Goal: Task Accomplishment & Management: Use online tool/utility

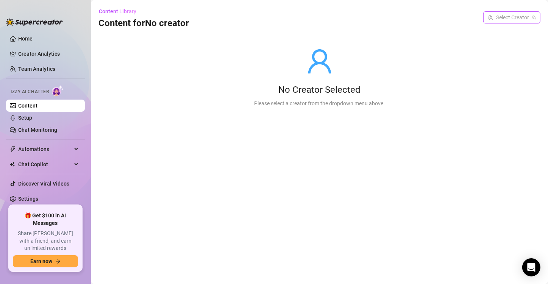
click at [522, 19] on input "search" at bounding box center [508, 17] width 41 height 11
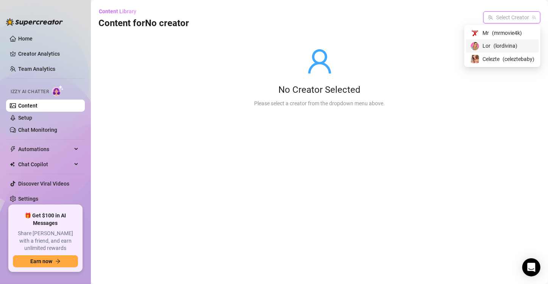
click at [517, 44] on div "Lor ( lordivina )" at bounding box center [502, 45] width 64 height 9
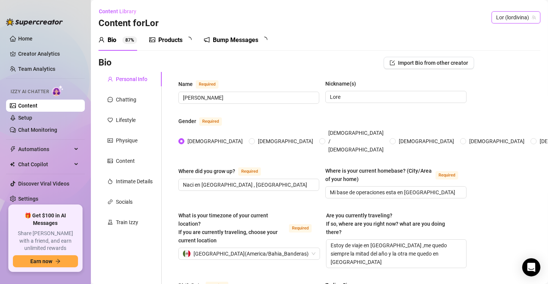
radio input "true"
type input "[DATE]"
click at [251, 42] on div "Bump Messages" at bounding box center [240, 40] width 45 height 9
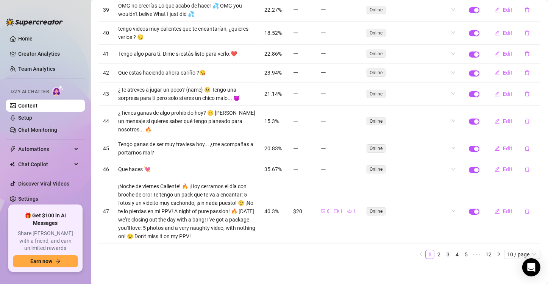
scroll to position [117, 0]
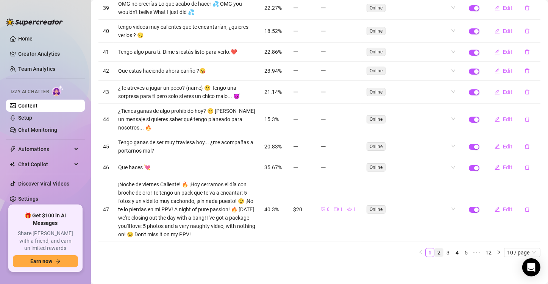
click at [435, 252] on link "2" at bounding box center [439, 253] width 8 height 8
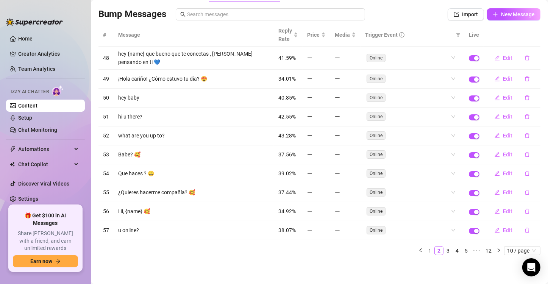
scroll to position [45, 0]
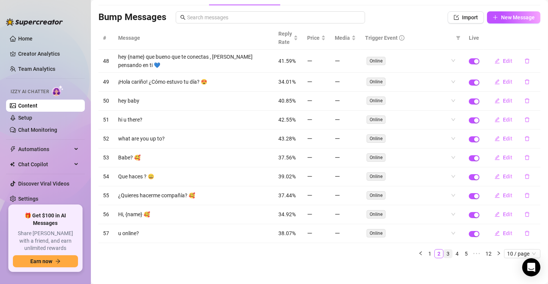
click at [444, 253] on link "3" at bounding box center [448, 254] width 8 height 8
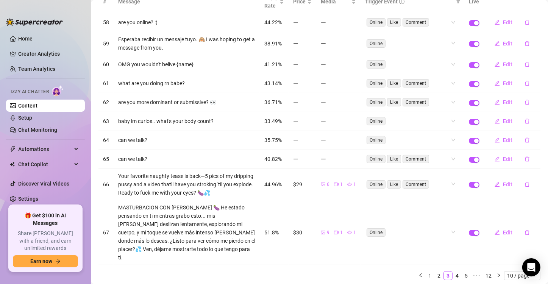
scroll to position [83, 0]
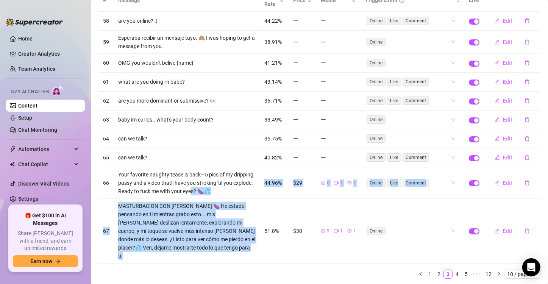
drag, startPoint x: 257, startPoint y: 197, endPoint x: 223, endPoint y: 193, distance: 34.3
click at [223, 193] on tbody "58 are you online? :) 44.22% Online Like Comment Edit 59 Esperaba recibir un me…" at bounding box center [319, 138] width 442 height 252
click at [309, 194] on td "$29" at bounding box center [303, 182] width 28 height 31
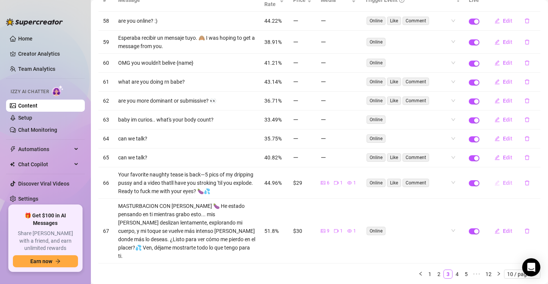
click at [506, 180] on span "Edit" at bounding box center [507, 183] width 9 height 6
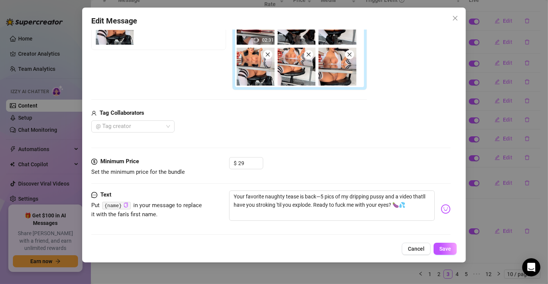
scroll to position [179, 0]
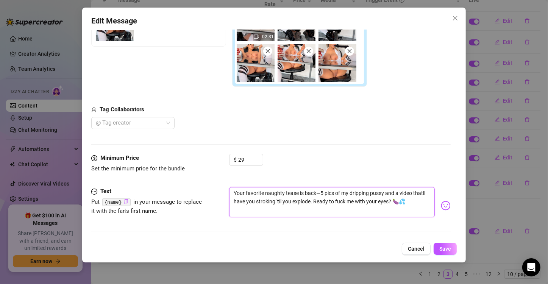
drag, startPoint x: 425, startPoint y: 205, endPoint x: 230, endPoint y: 192, distance: 195.9
click at [230, 192] on textarea "Your favorite naughty tease is back—5 pics of my dripping pussy and a video tha…" at bounding box center [332, 202] width 206 height 30
click at [261, 213] on textarea "Your favorite naughty tease is back—5 pics of my dripping pussy and a video tha…" at bounding box center [332, 202] width 206 height 30
click at [231, 192] on textarea "Your favorite naughty tease is back—5 pics of my dripping pussy and a video tha…" at bounding box center [332, 202] width 206 height 30
drag, startPoint x: 231, startPoint y: 192, endPoint x: 281, endPoint y: 213, distance: 54.5
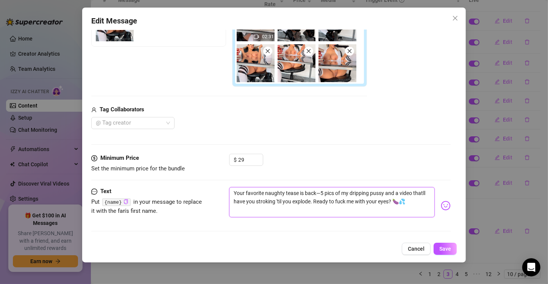
click at [281, 213] on textarea "Your favorite naughty tease is back—5 pics of my dripping pussy and a video tha…" at bounding box center [332, 202] width 206 height 30
click at [233, 192] on textarea "Your favorite naughty tease is back—5 pics of my dripping pussy and a video tha…" at bounding box center [332, 202] width 206 height 30
click at [233, 191] on textarea "Your favorite naughty tease is back—5 pics of my dripping pussy and a video tha…" at bounding box center [332, 202] width 206 height 30
click at [239, 191] on textarea "Your favorite naughty tease is back—5 pics of my dripping pussy and a video tha…" at bounding box center [332, 202] width 206 height 30
click at [231, 192] on textarea "Your favorite naughty tease is back—5 pics of my dripping pussy and a video tha…" at bounding box center [332, 202] width 206 height 30
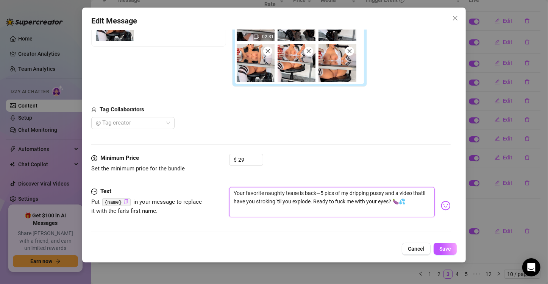
type textarea "Your favorite naughty tease is back—5 pics of my dripping pussy and a video tha…"
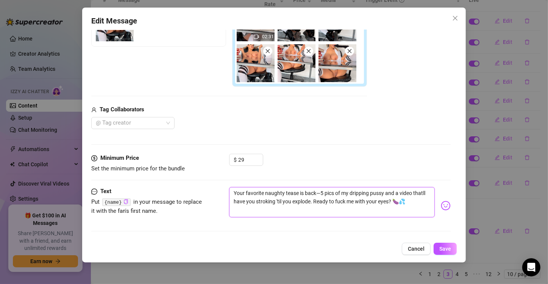
type textarea "Your favorite naughty tease is back—5 pics of my dripping pussy and a video tha…"
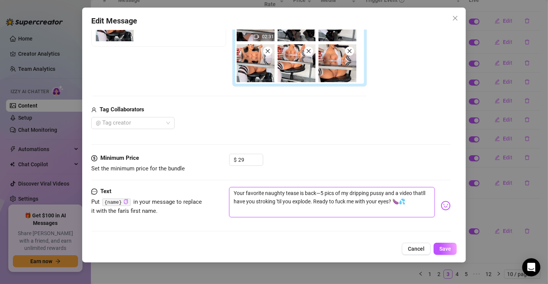
type textarea "Your favorite naughty tease is back—5 pics of my dripping pussy and a video tha…"
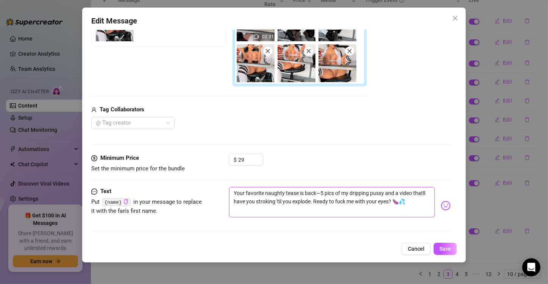
type textarea "Your favorite naughty tease is back—5 pics of my dripping pussy and a video tha…"
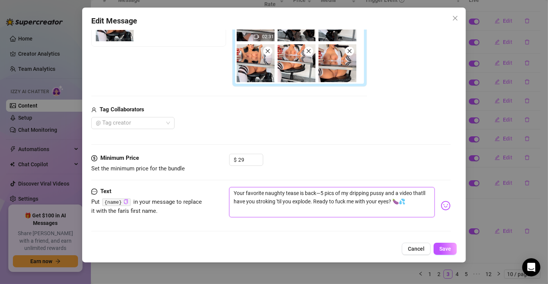
type textarea "Your favorite naughty tease is back—5 pics of my dripping pussy and a video tha…"
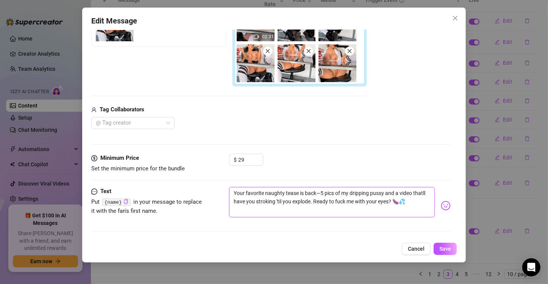
type textarea "Your favorite naughty tease is back—5 pics of my dripping pussy and a video tha…"
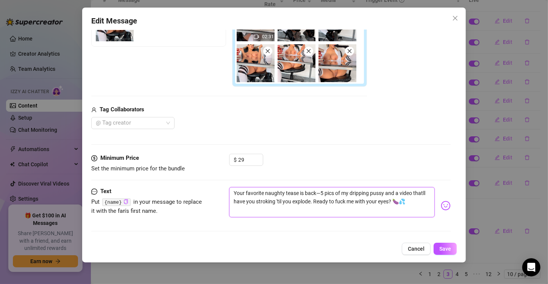
type textarea "Your favorite naughty tease is back—5 pics of my dripping pussy and a video tha…"
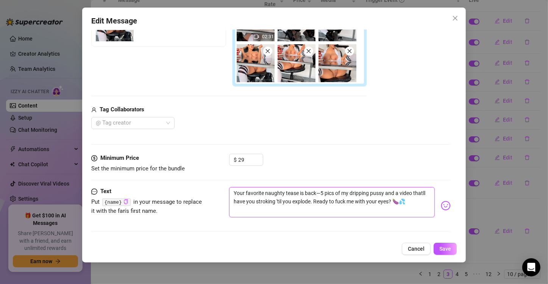
type textarea "Your favorite naughty tease is back—5 pics of my dripping pussy and a video tha…"
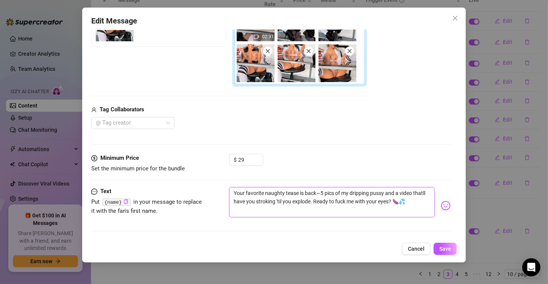
type textarea "Your favorite naughty tease is back—5 pics of my dripping pussy and a video tha…"
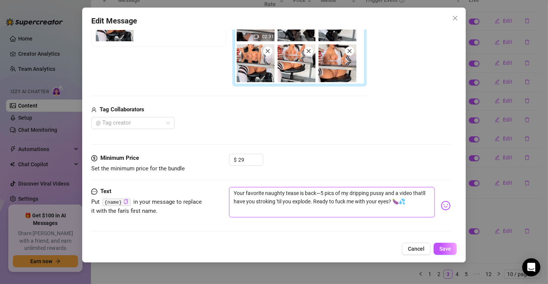
type textarea "Your favorite naughty tease is back—5 pics of my dripping pussy and a video tha…"
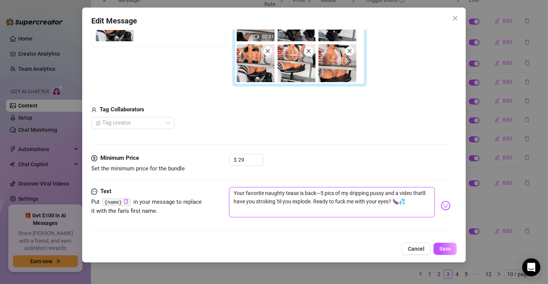
type textarea "Your favorite naughty tease is back—5 pics of my dripping pussy and a video tha…"
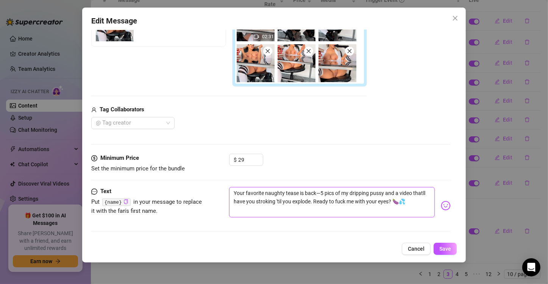
type textarea "Your favorite naughty tease is back—5 pics of my dripping pussy and a video tha…"
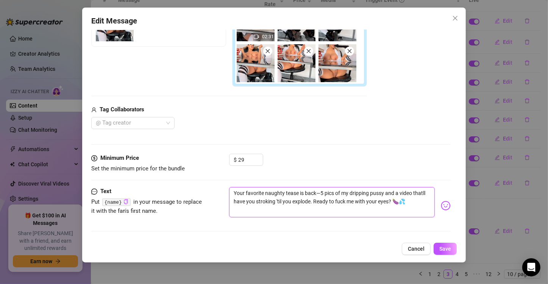
type textarea "Your favorite naughty tease is back—5 pics of my dripping pussy and a video tha…"
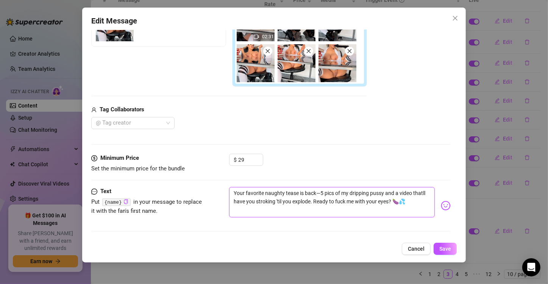
type textarea "Your favorite naughty tease is back—5 pics of my dripping pussy and a video tha…"
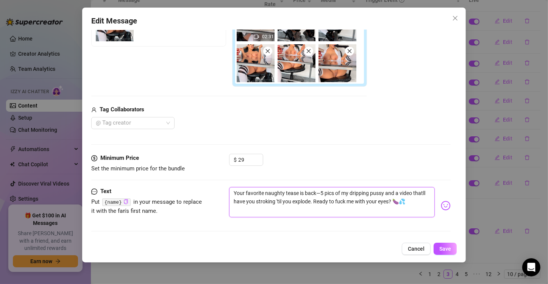
type textarea "Your favorite naughty tease is back—5 pics of my dripping pussy and a video tha…"
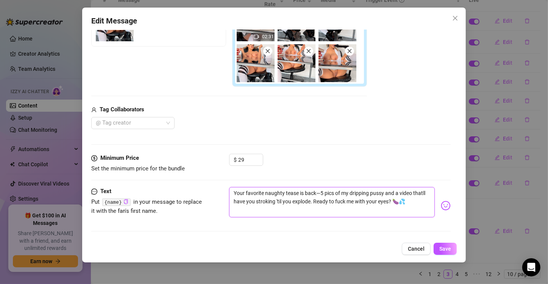
type textarea "Your favorite naughty tease is back—5 pics of my dripping pussy and a video tha…"
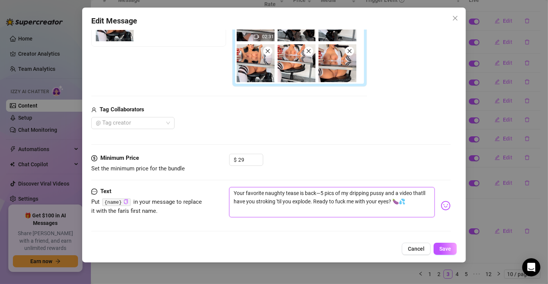
type textarea "Your favorite naughty tease is back—5 pics of my dripping pussy and a video tha…"
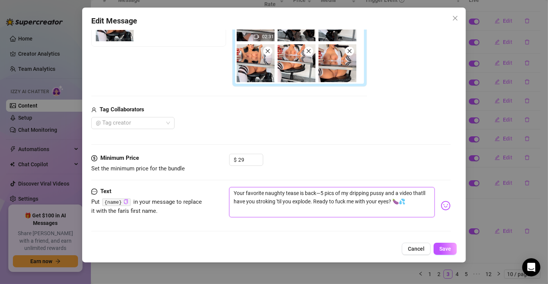
type textarea "Your favorite naughty tease is back—5 pics of my dripping pussy and a video tha…"
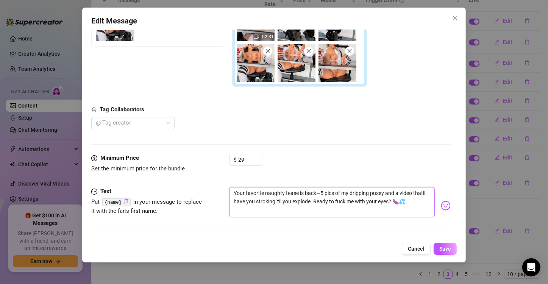
type textarea "Your favorite naughty tease is back—5 pics of my dripping pussy and a video tha…"
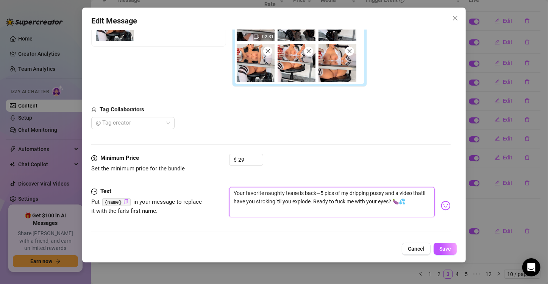
type textarea "Your favorite naughty tease is back—5 pics of my dripping pussy and a video tha…"
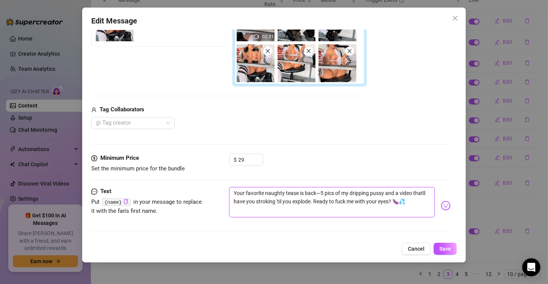
type textarea "Your favorite naughty tease is back—5 pics of my dripping pussy and a video tha…"
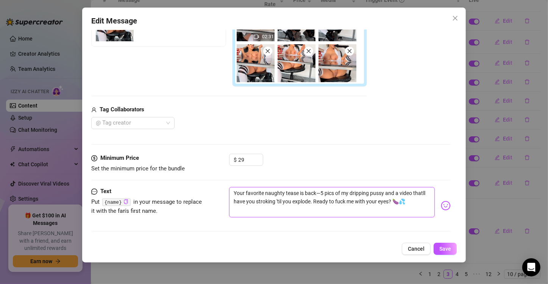
type textarea "Your favorite naughty tease is back—5 pics of my dripping pussy and a video tha…"
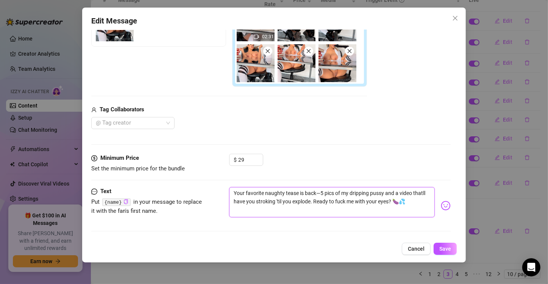
type textarea "Your favorite naughty tease is back—5 pics of my dripping pussy and a video tha…"
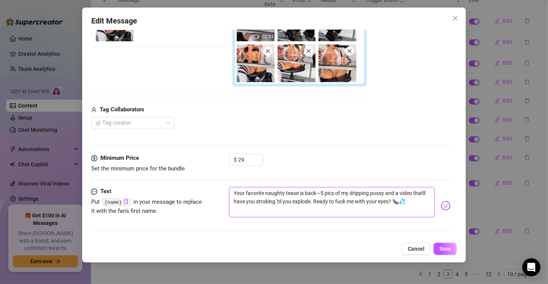
type textarea "Your favorite naughty tease is back—5 pics of my dripping pussy and a video tha…"
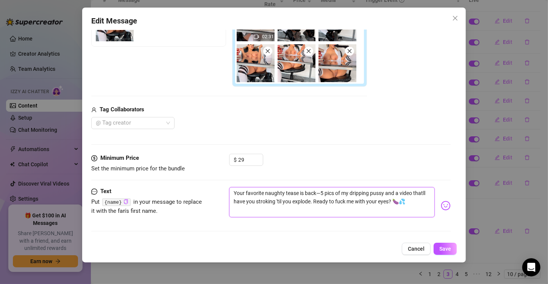
type textarea "Your favorite naughty tease is back—5 pics of my dripping pussy and a video tha…"
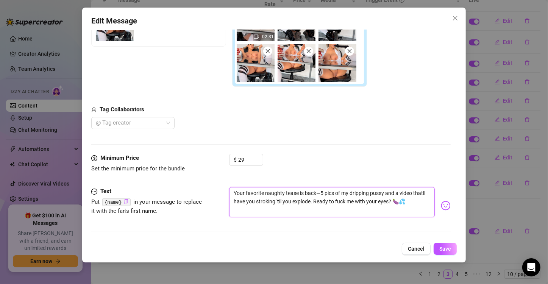
type textarea "Your favorite naughty tease is back—5 pics of my dripping pussy and a video tha…"
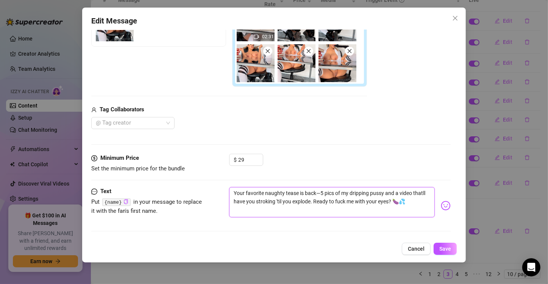
type textarea "Your favorite naughty tease is back—5 pics of my dripping pussy and a video tha…"
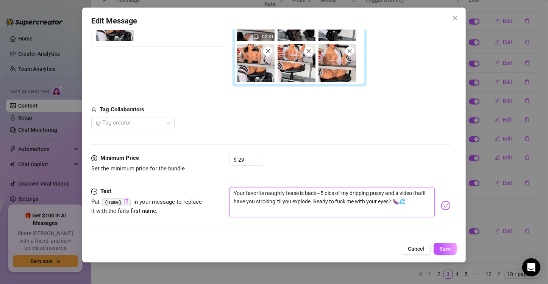
type textarea "Your favorite naughty tease is back—5 pics of my dripping pussy and a video tha…"
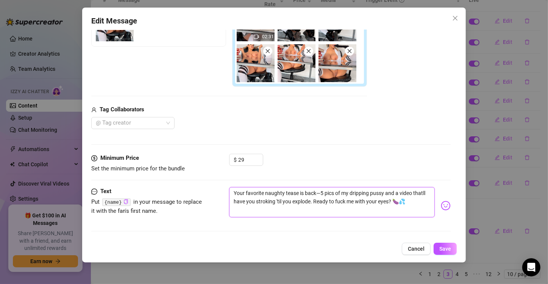
type textarea "Your favorite naughty tease is back—5 pics of my dripping pussy and a video tha…"
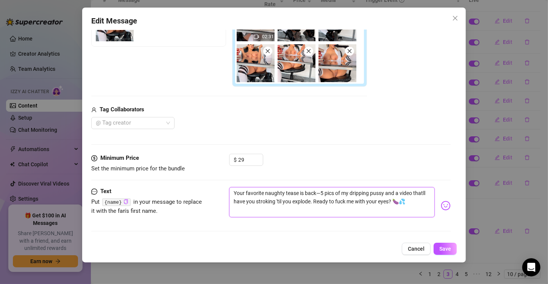
type textarea "Your favorite naughty tease is back—5 pics of my dripping pussy and a video tha…"
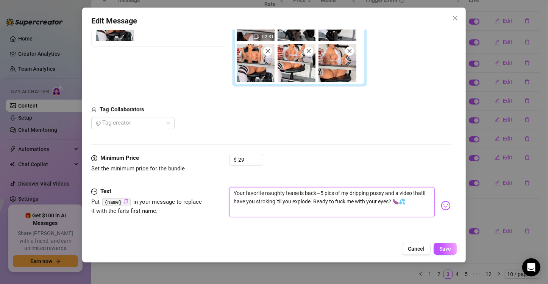
type textarea "Your favorite naughty tease is back—5 pics of my dripping pussy and a video tha…"
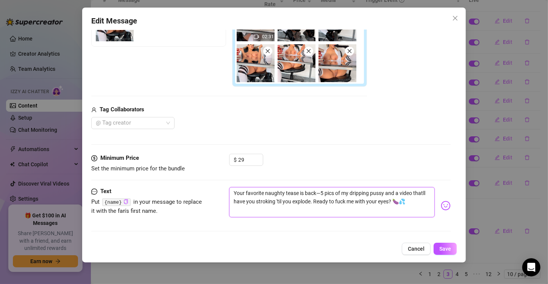
type textarea "Your favorite naughty tease is back—5 pics of my dripping pussy and a video tha…"
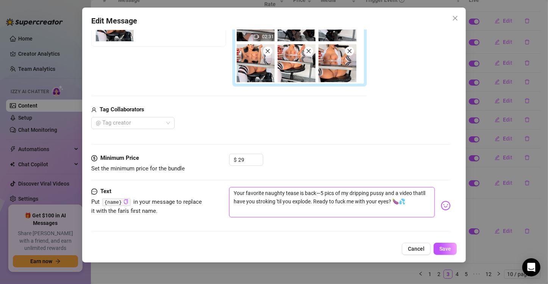
type textarea "Your favorite naughty tease is back—5 pics of my dripping pussy and a video tha…"
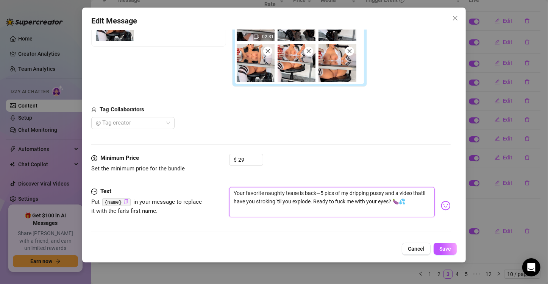
type textarea "Your favorite naughty tease is back—5 pics of my dripping pussy and a video tha…"
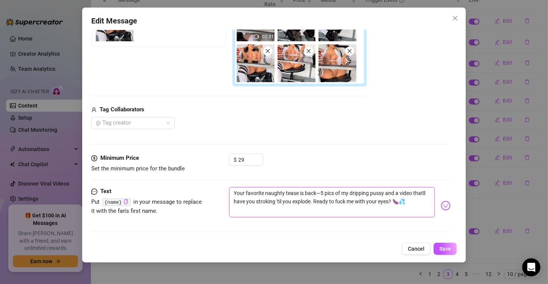
type textarea "Your favorite naughty tease is back—5 pics of my dripping pussy and a video tha…"
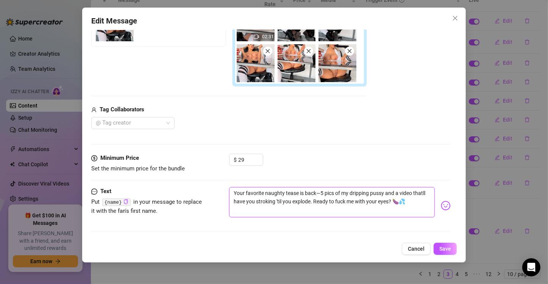
type textarea "Your favorite naughty tease is back—5 pics of my dripping pussy and a video tha…"
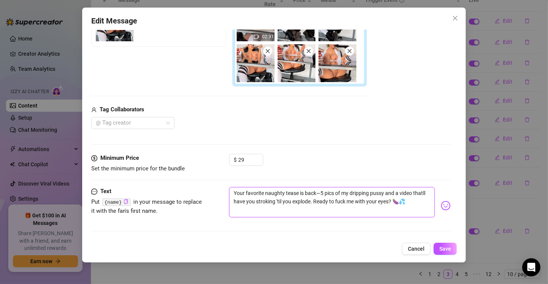
type textarea "Your favorite naughty tease is back—5 pics of my dripping pussy and a video tha…"
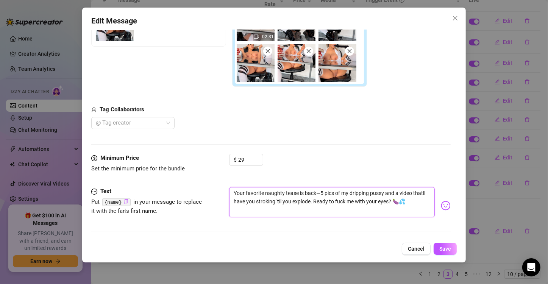
type textarea "Your favorite naughty tease is back—5 pics of my dripping pussy and a video tha…"
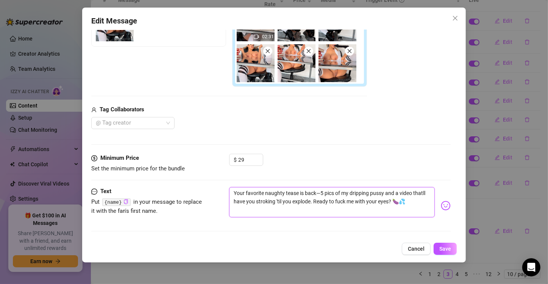
type textarea "Your favorite naughty tease is back—5 pics of my dripping pussy and a video tha…"
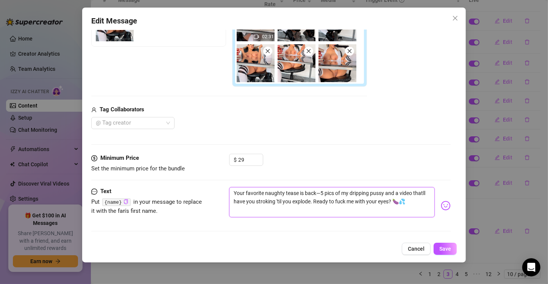
type textarea "Your favorite naughty tease is back—5 pics of my dripping pussy and a video tha…"
click at [231, 192] on textarea "Your favorite naughty tease is back—5 pics of my dripping pussy and a video tha…" at bounding box center [332, 202] width 206 height 30
paste textarea "Vuelve tu provocación traviesa favorita: 5 fotos de mi coño chorreante y un víd…"
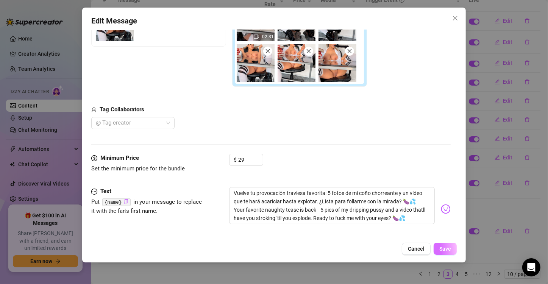
click at [453, 247] on button "Save" at bounding box center [445, 249] width 23 height 12
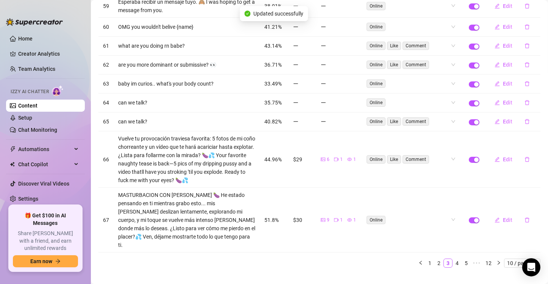
scroll to position [121, 0]
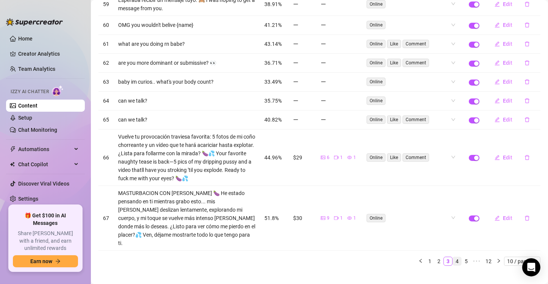
click at [453, 257] on link "4" at bounding box center [457, 261] width 8 height 8
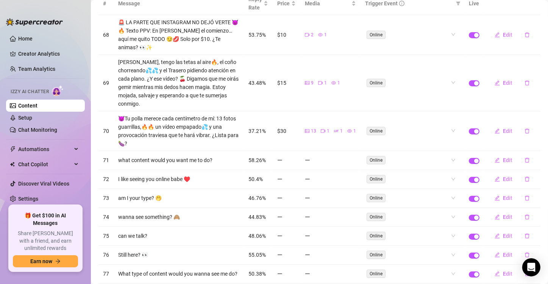
scroll to position [83, 0]
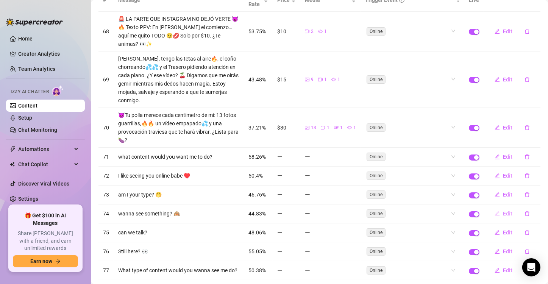
click at [504, 213] on span "Edit" at bounding box center [507, 214] width 9 height 6
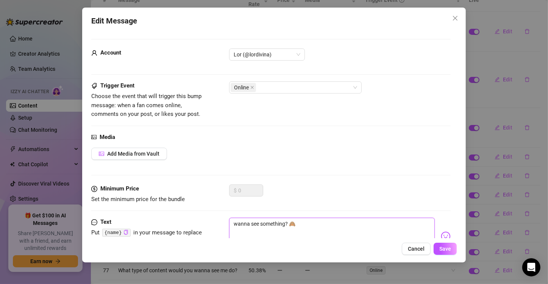
drag, startPoint x: 305, startPoint y: 222, endPoint x: 230, endPoint y: 223, distance: 74.3
click at [230, 223] on textarea "wanna see something? 🙈" at bounding box center [332, 233] width 206 height 30
paste textarea "¿Quieres ver algo? 🙈"
click at [450, 253] on button "Save" at bounding box center [445, 249] width 23 height 12
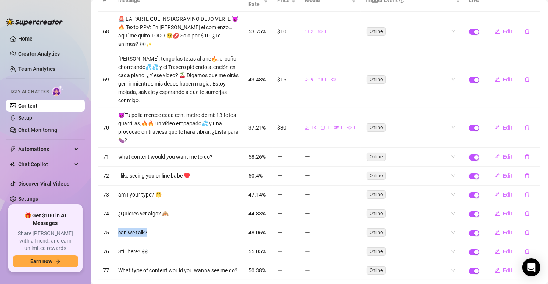
drag, startPoint x: 162, startPoint y: 233, endPoint x: 115, endPoint y: 233, distance: 47.0
click at [115, 233] on td "can we talk?" at bounding box center [179, 233] width 130 height 19
copy td "can we talk?"
click at [503, 230] on span "Edit" at bounding box center [507, 233] width 9 height 6
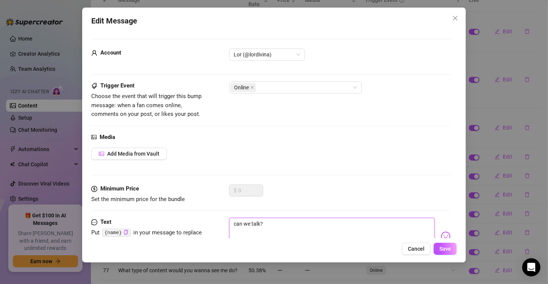
drag, startPoint x: 285, startPoint y: 222, endPoint x: 228, endPoint y: 223, distance: 56.8
click at [228, 223] on div "Text Put {name} in your message to replace it with the fan's first name. can we…" at bounding box center [271, 236] width 360 height 37
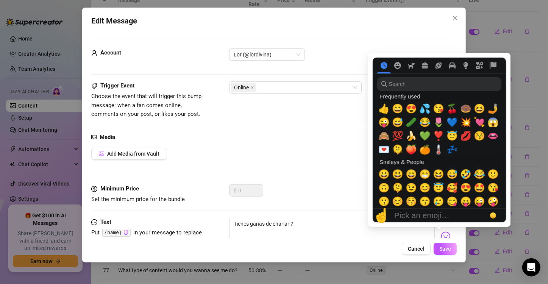
click at [441, 234] on img at bounding box center [446, 236] width 10 height 10
click at [427, 106] on span "💦" at bounding box center [424, 108] width 11 height 11
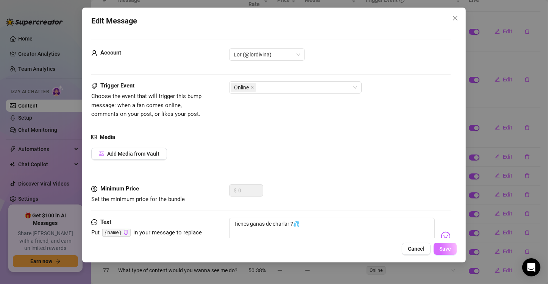
click at [449, 249] on span "Save" at bounding box center [445, 249] width 12 height 6
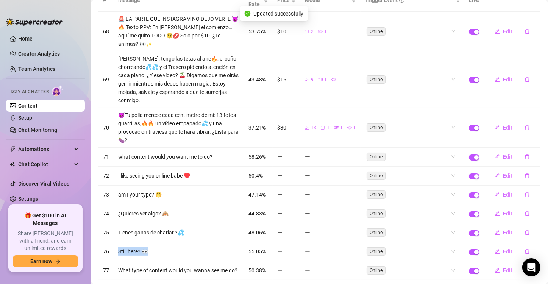
drag, startPoint x: 163, startPoint y: 253, endPoint x: 118, endPoint y: 251, distance: 45.1
click at [118, 251] on td "Still here? 👀" at bounding box center [179, 251] width 130 height 19
copy td "Still here? 👀"
click at [503, 249] on span "Edit" at bounding box center [507, 252] width 9 height 6
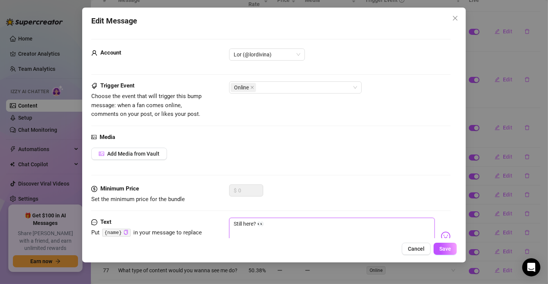
drag, startPoint x: 277, startPoint y: 222, endPoint x: 228, endPoint y: 221, distance: 49.3
click at [228, 221] on div "Text Put {name} in your message to replace it with the fan's first name. Still …" at bounding box center [271, 236] width 360 height 37
paste textarea "¿Sigues aquí? 👀"
click at [442, 247] on span "Save" at bounding box center [445, 249] width 12 height 6
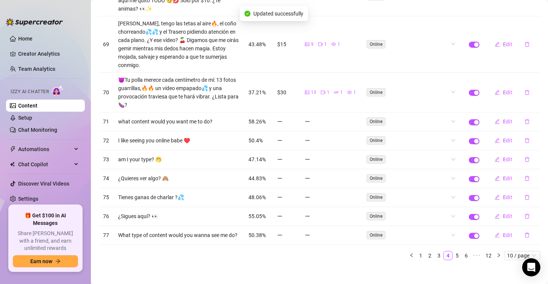
scroll to position [125, 0]
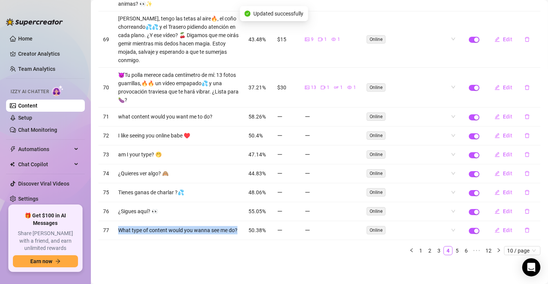
drag, startPoint x: 137, startPoint y: 234, endPoint x: 114, endPoint y: 223, distance: 25.4
click at [114, 223] on td "What type of content would you wanna see me do?" at bounding box center [179, 230] width 130 height 19
copy td "What type of content would you wanna see me do?"
click at [503, 231] on span "Edit" at bounding box center [507, 230] width 9 height 6
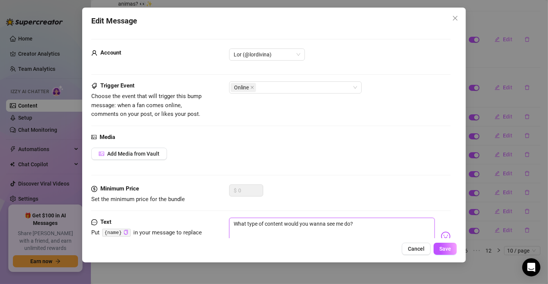
drag, startPoint x: 369, startPoint y: 229, endPoint x: 222, endPoint y: 228, distance: 147.0
click at [222, 228] on div "Text Put {name} in your message to replace it with the fan's first name. What t…" at bounding box center [271, 236] width 360 height 37
paste textarea "¿Qué tipo de contenido te gustaría verme hacer?"
click at [448, 250] on span "Save" at bounding box center [445, 249] width 12 height 6
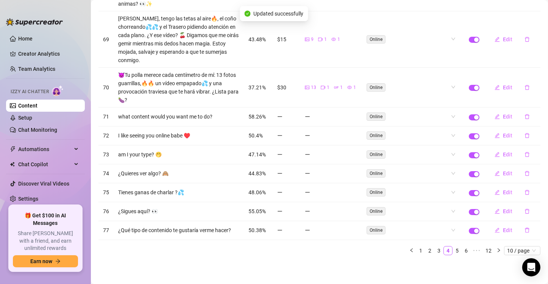
scroll to position [121, 0]
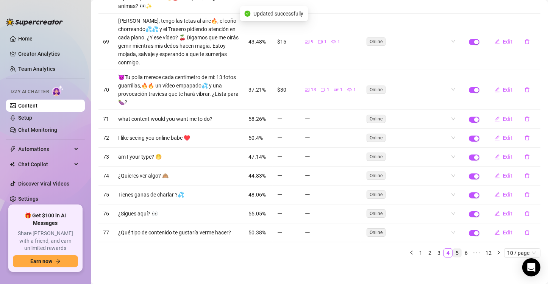
click at [453, 250] on link "5" at bounding box center [457, 253] width 8 height 8
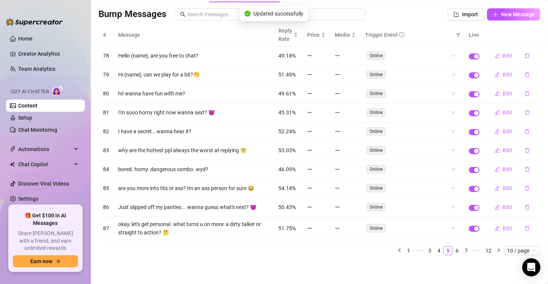
scroll to position [45, 0]
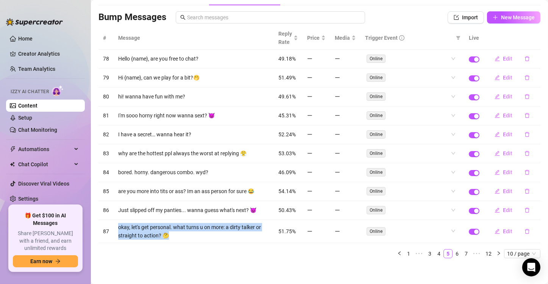
drag, startPoint x: 176, startPoint y: 231, endPoint x: 113, endPoint y: 221, distance: 63.7
click at [113, 221] on tr "87 okay, let's get personal. what turns u on more: a dirty talker or straight t…" at bounding box center [319, 231] width 442 height 23
click at [503, 228] on span "Edit" at bounding box center [507, 231] width 9 height 6
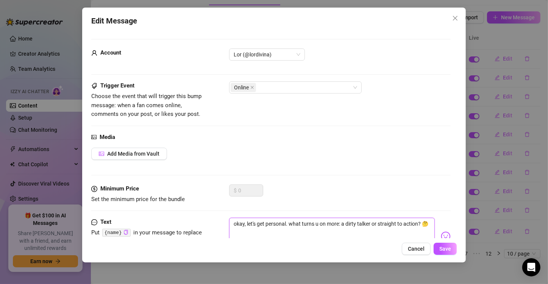
drag, startPoint x: 245, startPoint y: 230, endPoint x: 231, endPoint y: 224, distance: 14.4
click at [231, 224] on textarea "okay, let's get personal. what turns u on more: a dirty talker or straight to a…" at bounding box center [332, 233] width 206 height 30
click at [264, 233] on textarea "okay, let's get personal. what turns u on more: a dirty talker or straight to a…" at bounding box center [332, 233] width 206 height 30
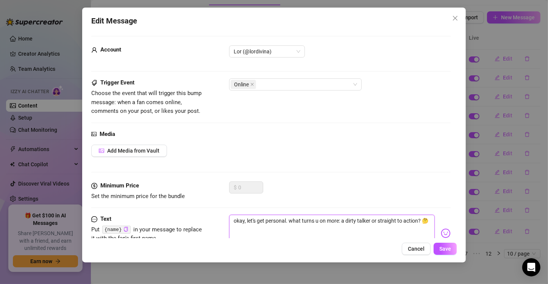
drag, startPoint x: 257, startPoint y: 234, endPoint x: 234, endPoint y: 220, distance: 27.5
click at [234, 220] on textarea "okay, let's get personal. what turns u on more: a dirty talker or straight to a…" at bounding box center [332, 230] width 206 height 30
paste textarea "Bueno, vamos a lo personal. ¿Qué te excita más: que te hablen sucio o que vayas…"
click at [444, 249] on span "Save" at bounding box center [445, 249] width 12 height 6
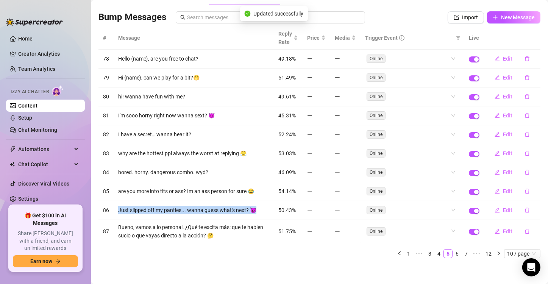
drag, startPoint x: 263, startPoint y: 208, endPoint x: 119, endPoint y: 208, distance: 143.2
click at [119, 208] on td "Just slipped off my panties... wanna guess what's next? 😈" at bounding box center [194, 210] width 160 height 19
copy td "Just slipped off my panties... wanna guess what's next? 😈"
click at [503, 207] on span "Edit" at bounding box center [507, 210] width 9 height 6
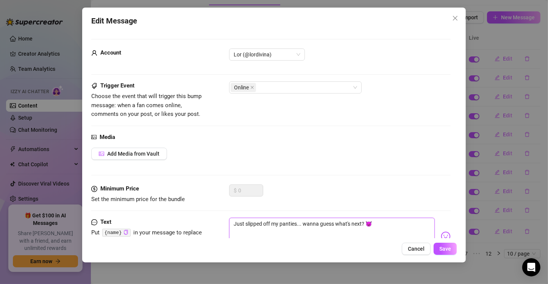
drag, startPoint x: 385, startPoint y: 223, endPoint x: 217, endPoint y: 220, distance: 167.9
click at [217, 220] on div "Text Put {name} in your message to replace it with the fan's first name. Just s…" at bounding box center [271, 236] width 360 height 37
paste textarea "Me acabo de quitar las bragas... ¿Adivinas qué sigue? 😈"
click at [445, 249] on span "Save" at bounding box center [445, 249] width 12 height 6
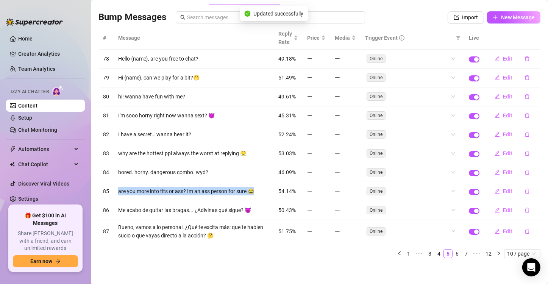
drag, startPoint x: 257, startPoint y: 188, endPoint x: 112, endPoint y: 186, distance: 145.5
click at [112, 186] on tr "85 are you more into tits or ass? Im an ass person for sure 😂 54.14% Online Edit" at bounding box center [319, 191] width 442 height 19
copy tr "are you more into tits or ass? Im an ass person for sure 😂"
click at [503, 188] on span "Edit" at bounding box center [507, 191] width 9 height 6
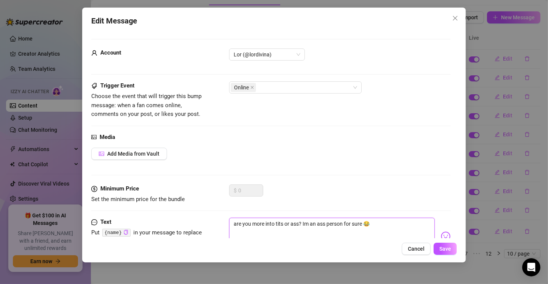
drag, startPoint x: 378, startPoint y: 227, endPoint x: 219, endPoint y: 223, distance: 159.2
click at [219, 223] on div "Text Put {name} in your message to replace it with the fan's first name. are yo…" at bounding box center [271, 236] width 360 height 37
paste textarea "¿Te gustan más las tetas o los culos? Yo soy más de culos, sin [PERSON_NAME] 😂"
click at [442, 253] on button "Save" at bounding box center [445, 249] width 23 height 12
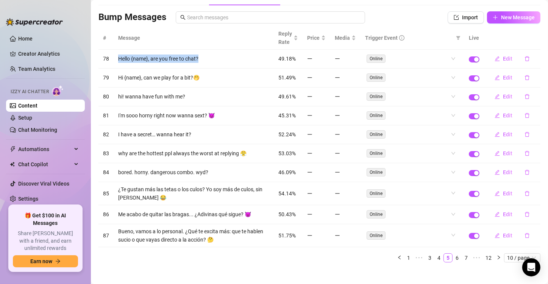
drag, startPoint x: 214, startPoint y: 54, endPoint x: 116, endPoint y: 55, distance: 98.1
click at [116, 55] on td "Hello {name}, are you free to chat?" at bounding box center [194, 59] width 160 height 19
copy td "Hello {name}, are you free to chat?"
click at [503, 56] on span "Edit" at bounding box center [507, 59] width 9 height 6
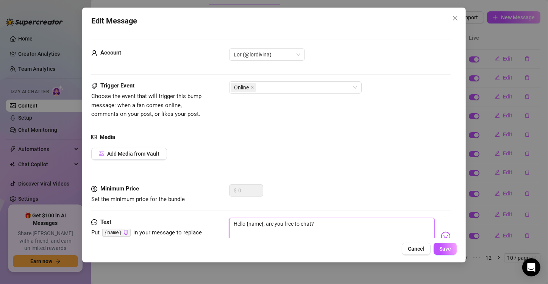
drag, startPoint x: 318, startPoint y: 230, endPoint x: 220, endPoint y: 232, distance: 97.4
click at [220, 232] on div "Text Put {name} in your message to replace it with the fan's first name. Hello …" at bounding box center [271, 236] width 360 height 37
paste textarea "Hola {nombre}, ¿estás libre para chatear?"
click at [441, 247] on span "Save" at bounding box center [445, 249] width 12 height 6
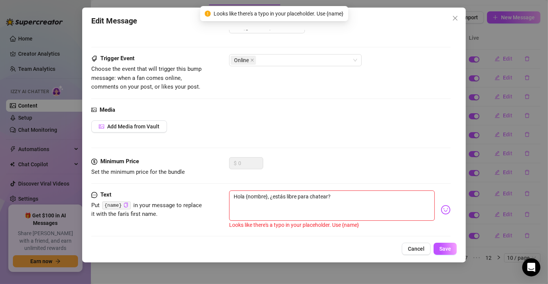
scroll to position [30, 0]
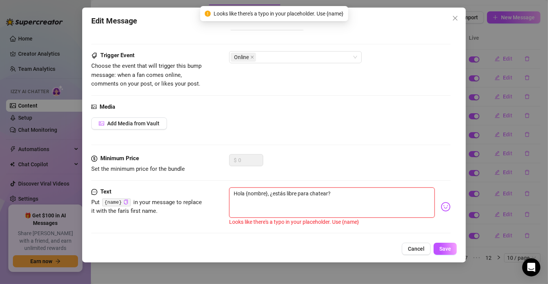
click at [352, 202] on textarea "Hola {nombre}, ¿estás libre para chatear?" at bounding box center [332, 203] width 206 height 30
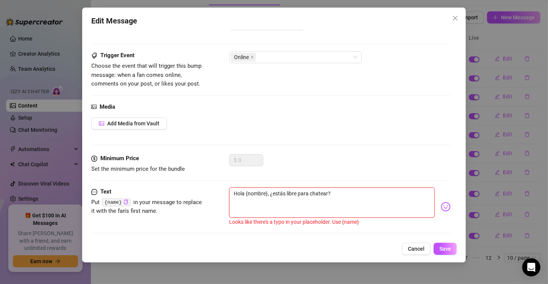
drag, startPoint x: 349, startPoint y: 195, endPoint x: 217, endPoint y: 189, distance: 131.2
click at [217, 189] on div "Text Put {name} in your message to replace it with the fan's first name. Hola {…" at bounding box center [271, 207] width 360 height 39
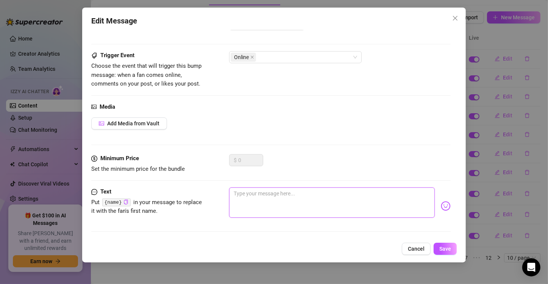
paste textarea "Hola {nombre}, ¿estás libre para chatear?"
drag, startPoint x: 266, startPoint y: 191, endPoint x: 256, endPoint y: 192, distance: 10.2
click at [256, 192] on textarea "Hola {nombre}, ¿estás libre para chatear?" at bounding box center [332, 203] width 206 height 30
drag, startPoint x: 246, startPoint y: 193, endPoint x: 268, endPoint y: 195, distance: 22.0
click at [268, 195] on textarea "Hola {nombre}, ¿estás libre para chatear?" at bounding box center [332, 203] width 206 height 30
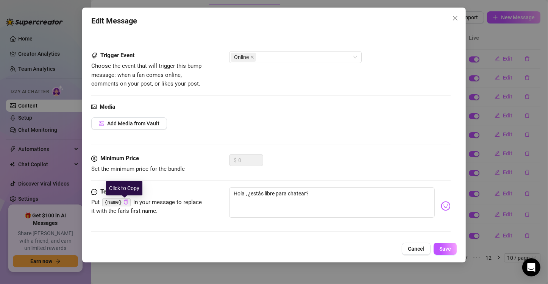
click at [124, 203] on icon "copy" at bounding box center [126, 202] width 4 height 5
click at [245, 195] on textarea "Hola , ¿estás libre para chatear?" at bounding box center [332, 203] width 206 height 30
paste textarea "{name}"
click at [445, 249] on span "Save" at bounding box center [445, 249] width 12 height 6
